Goal: Find specific page/section: Find specific page/section

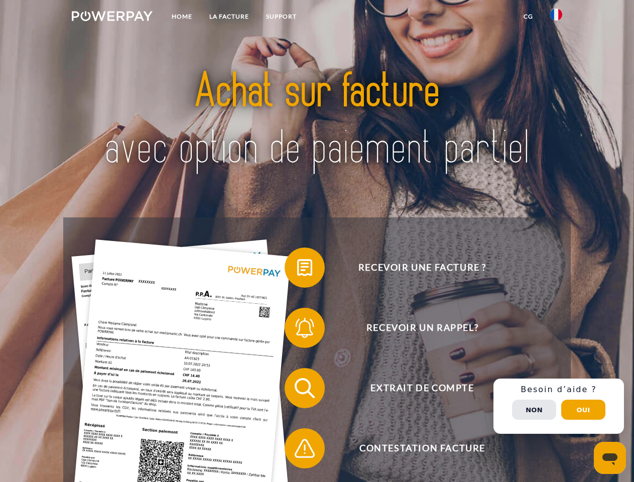
click at [112, 18] on img at bounding box center [112, 16] width 81 height 10
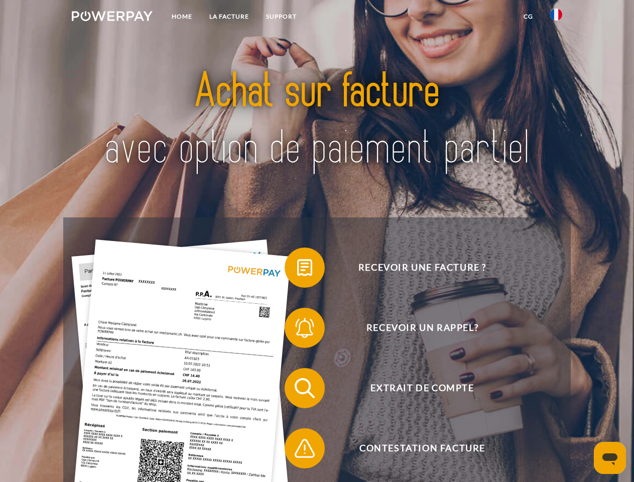
click at [556, 18] on img at bounding box center [556, 15] width 12 height 12
click at [528, 17] on link "CG" at bounding box center [528, 17] width 27 height 18
click at [297, 269] on span at bounding box center [289, 267] width 50 height 50
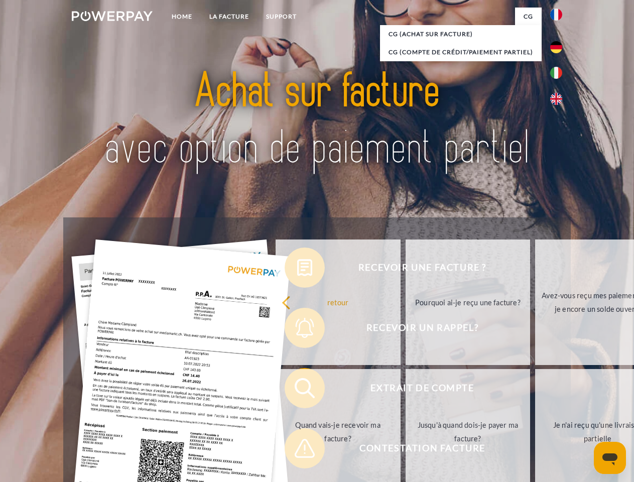
click at [297, 390] on span at bounding box center [289, 388] width 50 height 50
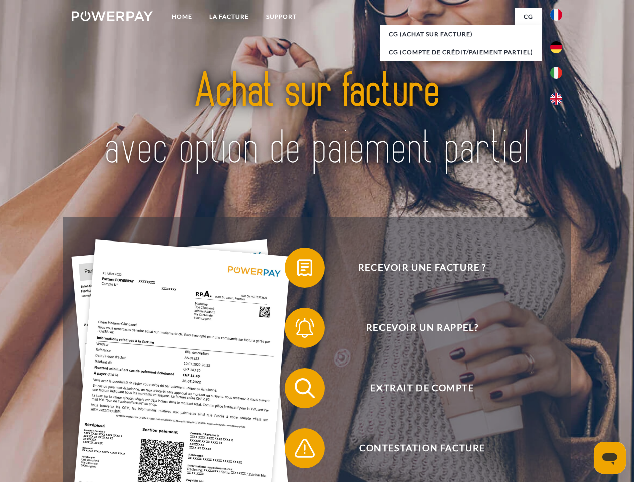
click at [297, 450] on span at bounding box center [289, 448] width 50 height 50
click at [558, 406] on div "Recevoir une facture ? Recevoir un rappel? Extrait de compte retour" at bounding box center [316, 417] width 507 height 401
click at [534, 408] on span "Extrait de compte" at bounding box center [422, 388] width 246 height 40
click at [583, 409] on header "Home LA FACTURE Support" at bounding box center [317, 346] width 634 height 693
